Goal: Information Seeking & Learning: Find specific fact

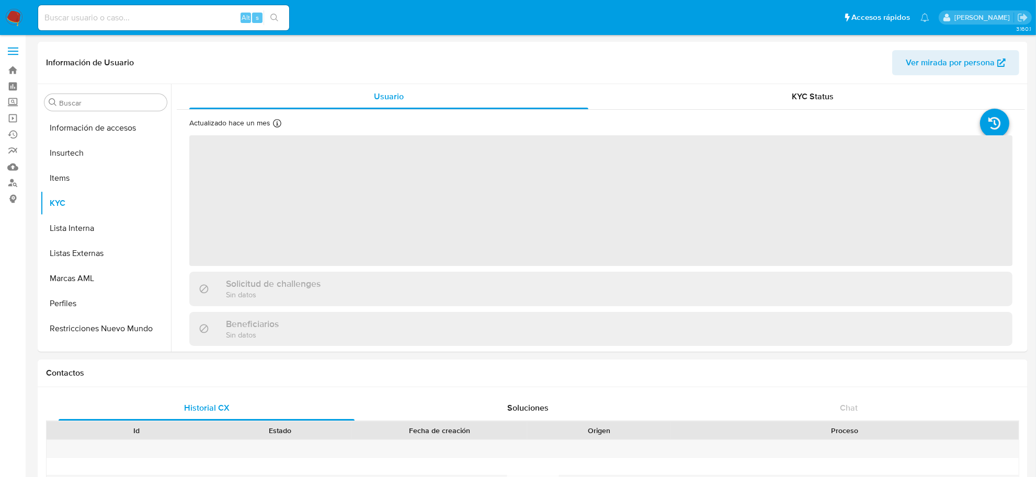
scroll to position [491, 0]
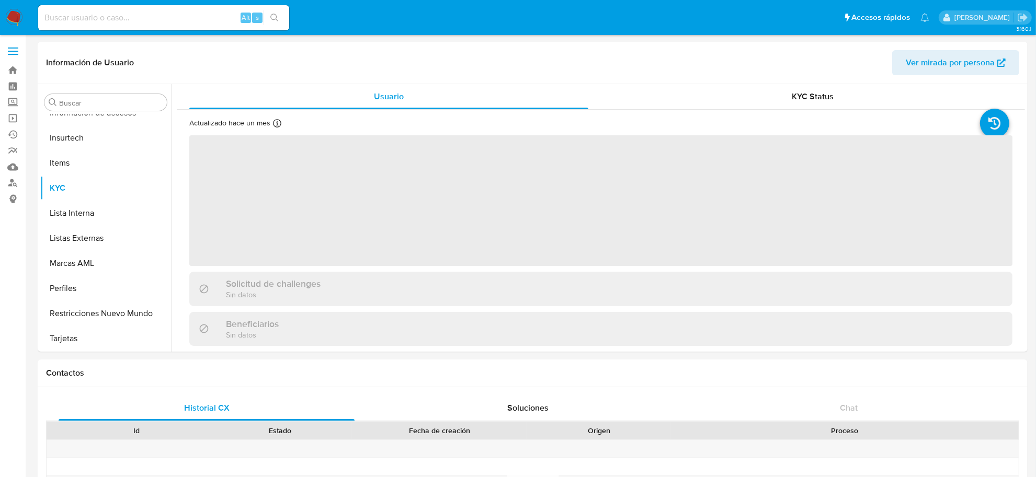
select select "10"
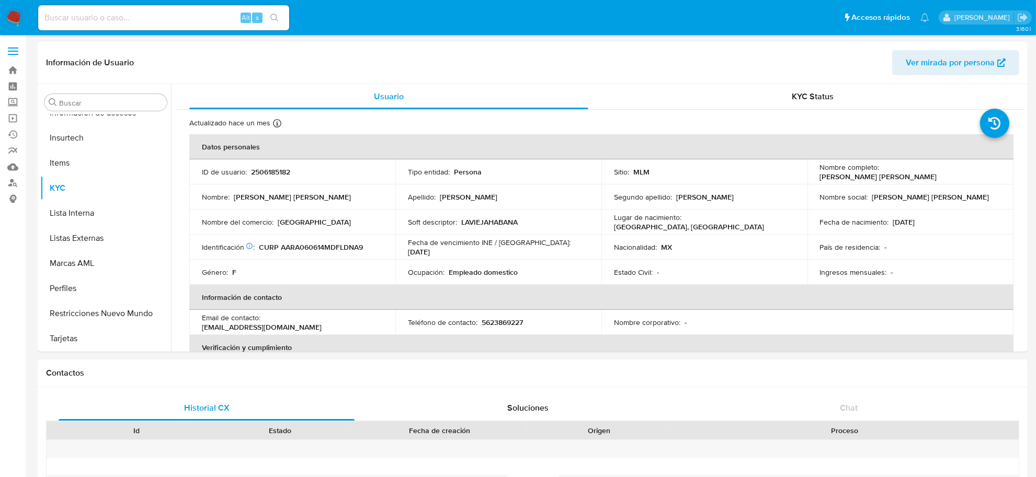
click at [183, 19] on input at bounding box center [163, 18] width 251 height 14
paste input "82770272"
type input "82770272"
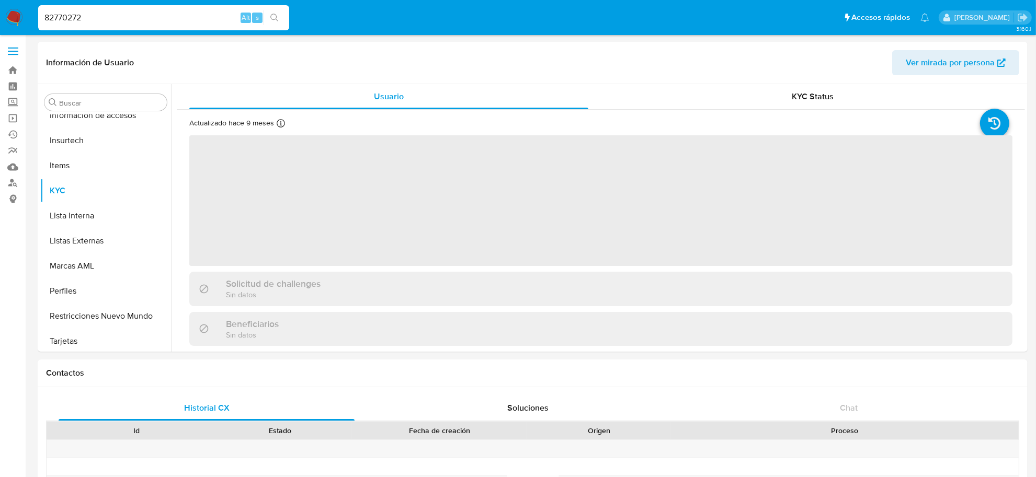
scroll to position [491, 0]
select select "10"
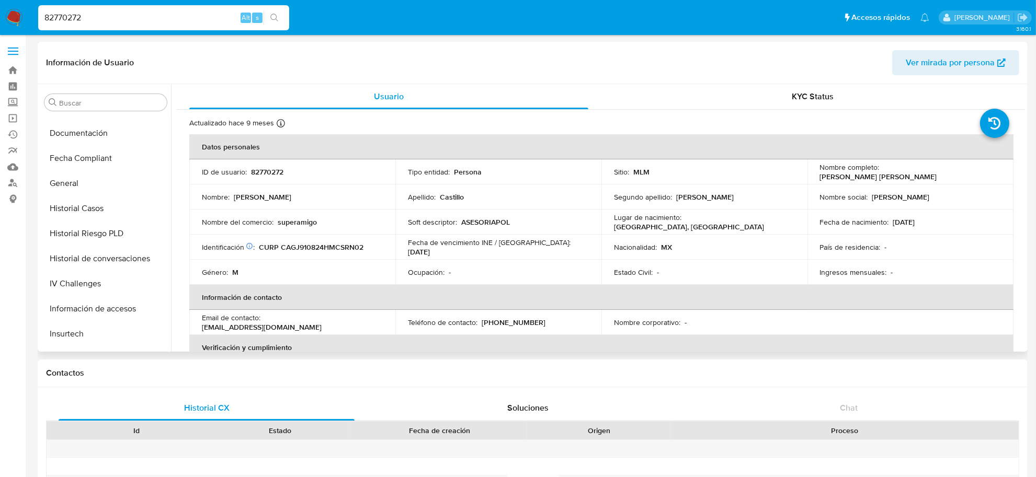
scroll to position [230, 0]
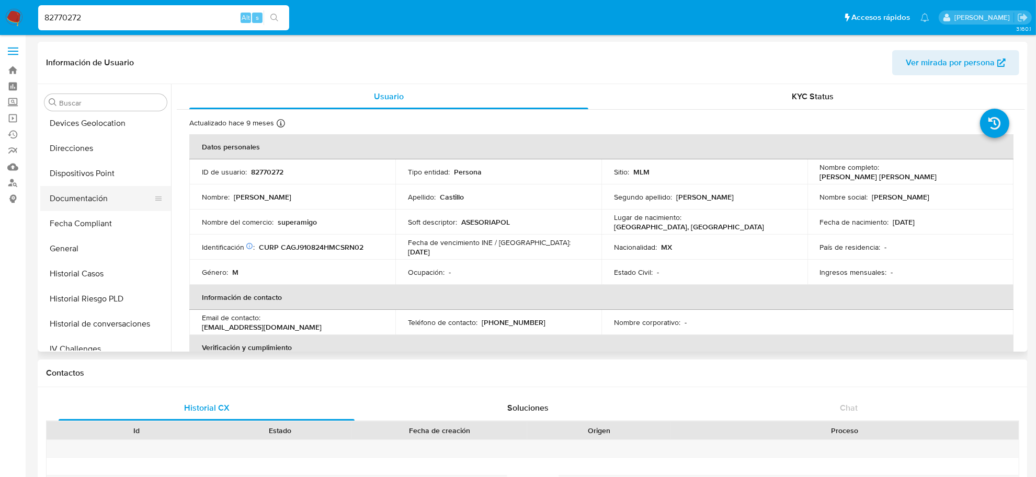
click at [95, 194] on button "Documentación" at bounding box center [101, 198] width 122 height 25
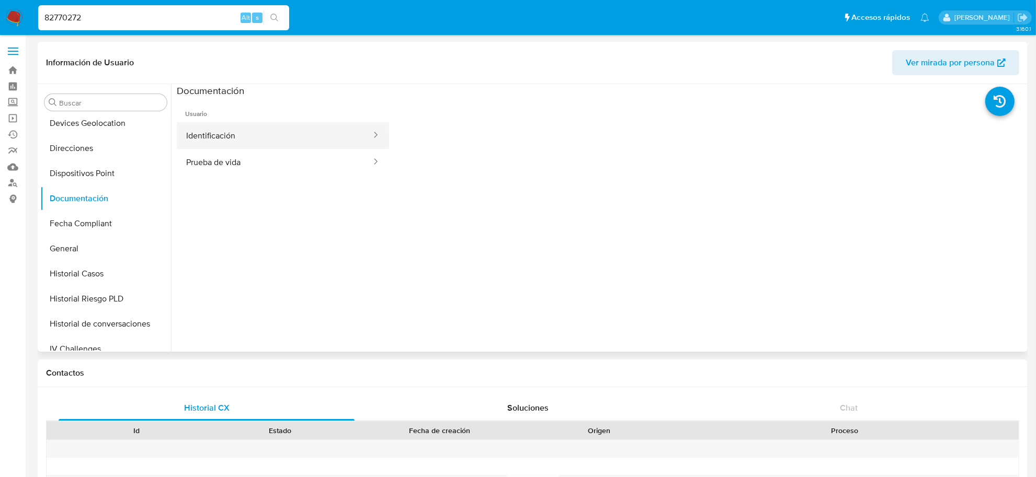
click at [256, 136] on button "Identificación" at bounding box center [275, 135] width 196 height 27
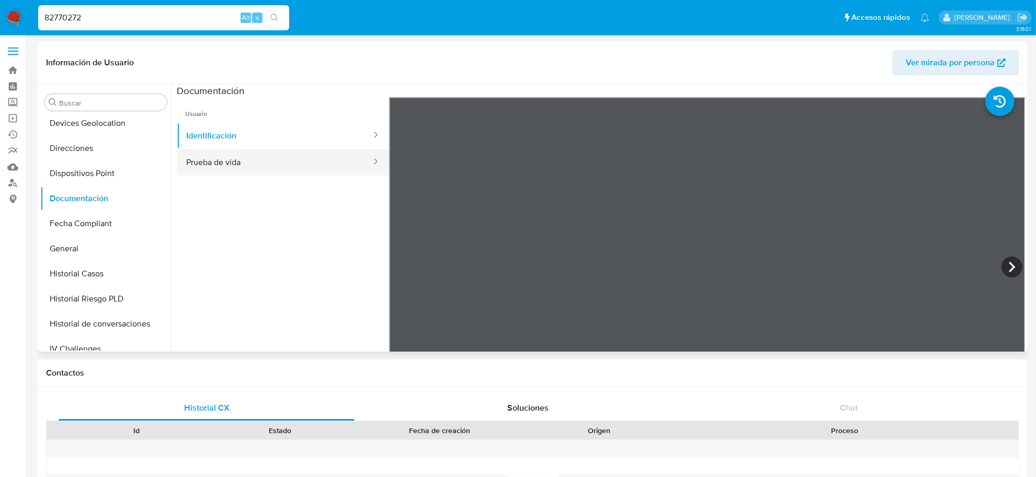
click at [217, 163] on button "Prueba de vida" at bounding box center [275, 162] width 196 height 27
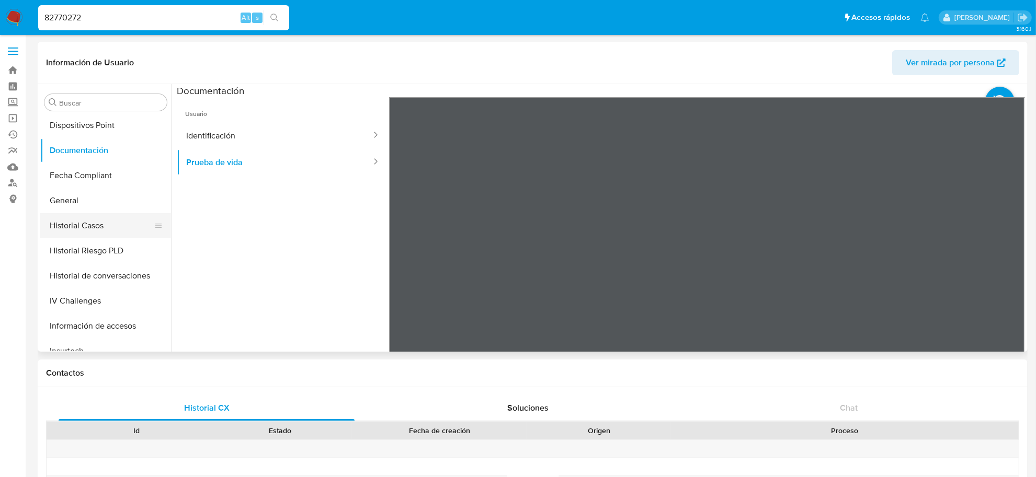
scroll to position [361, 0]
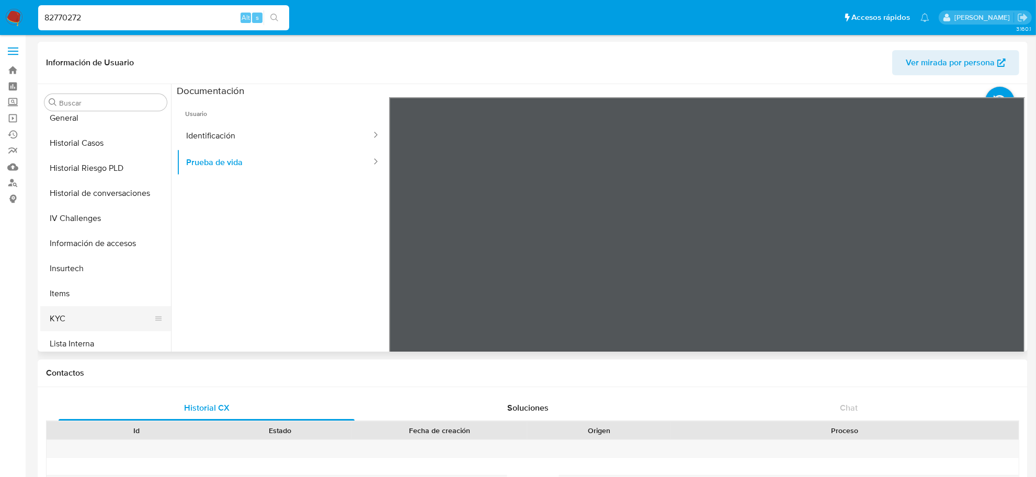
click at [63, 314] on button "KYC" at bounding box center [101, 318] width 122 height 25
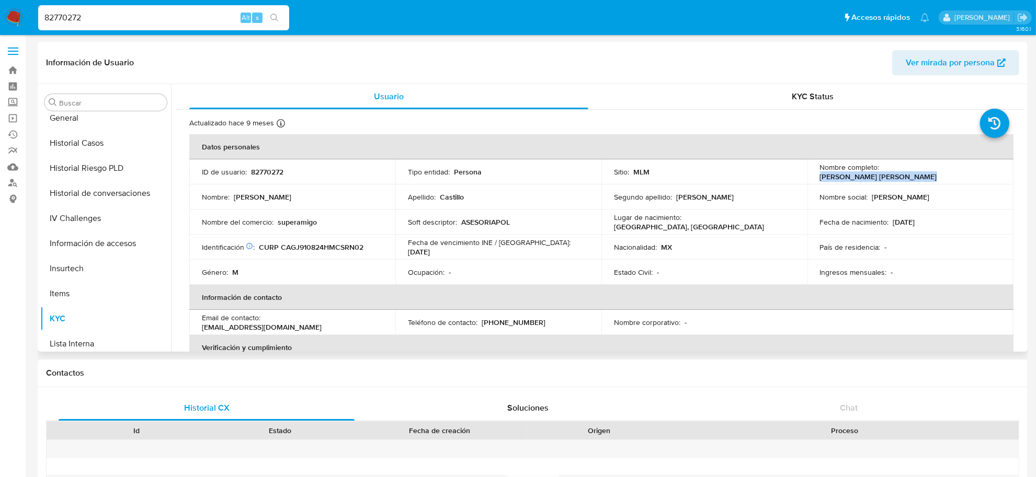
drag, startPoint x: 881, startPoint y: 170, endPoint x: 975, endPoint y: 171, distance: 94.1
click at [975, 171] on div "Nombre completo : Juan Carlos Castillo Garcia" at bounding box center [910, 172] width 181 height 19
copy p "Juan Carlos Castillo Garcia"
